Goal: Check status: Check status

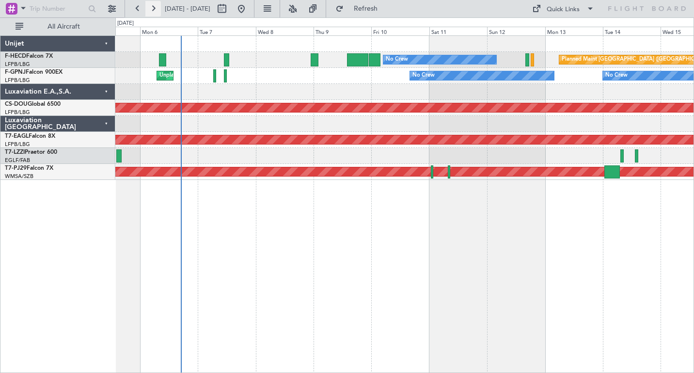
click at [153, 9] on button at bounding box center [153, 9] width 16 height 16
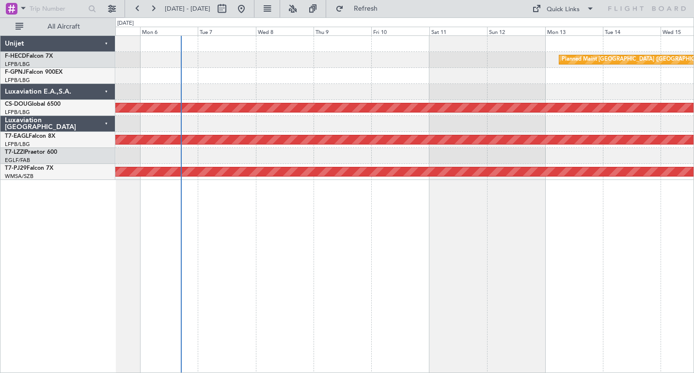
click at [436, 69] on div at bounding box center [404, 76] width 578 height 16
click at [152, 9] on button at bounding box center [153, 9] width 16 height 16
click at [139, 9] on button at bounding box center [138, 9] width 16 height 16
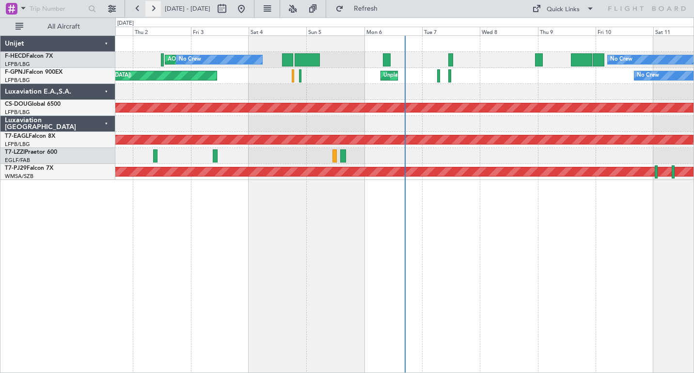
click at [153, 6] on button at bounding box center [153, 9] width 16 height 16
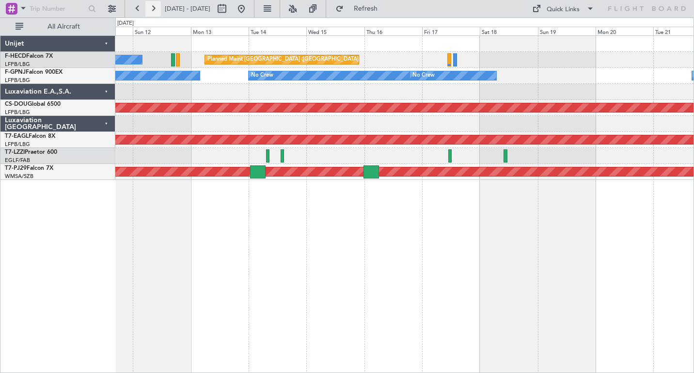
click at [153, 6] on button at bounding box center [153, 9] width 16 height 16
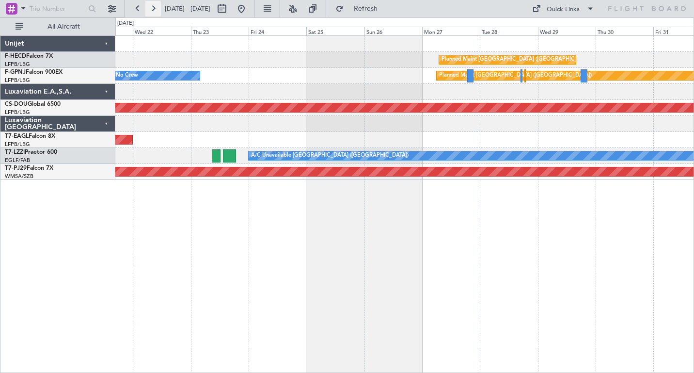
click at [153, 6] on button at bounding box center [153, 9] width 16 height 16
